Goal: Transaction & Acquisition: Purchase product/service

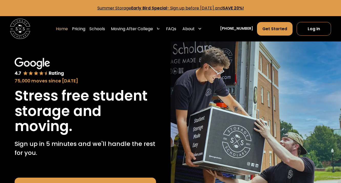
click at [153, 8] on strong "Early Bird Special" at bounding box center [149, 8] width 36 height 6
click at [114, 7] on link "Summer Storage Early Bird Special - Sign up before [DATE] and SAVE 20%!" at bounding box center [170, 8] width 146 height 6
click at [85, 28] on link "Pricing" at bounding box center [78, 29] width 13 height 14
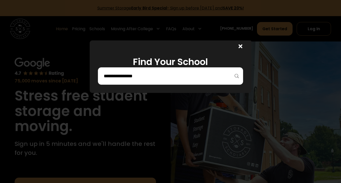
click at [203, 79] on input "search" at bounding box center [170, 76] width 135 height 9
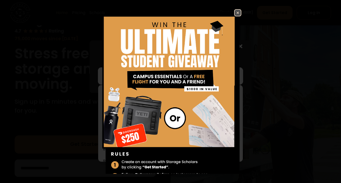
scroll to position [43, 0]
click at [238, 12] on img at bounding box center [238, 13] width 6 height 6
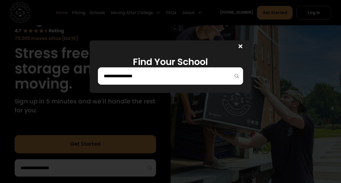
click at [182, 79] on input "search" at bounding box center [170, 76] width 135 height 9
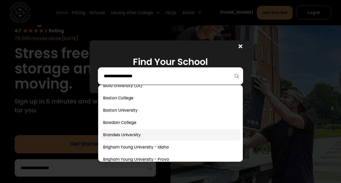
scroll to position [205, 0]
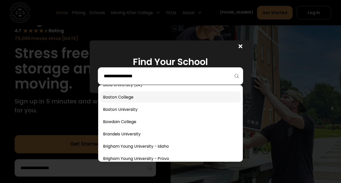
click at [141, 97] on link at bounding box center [170, 96] width 140 height 11
